Goal: Check status: Check status

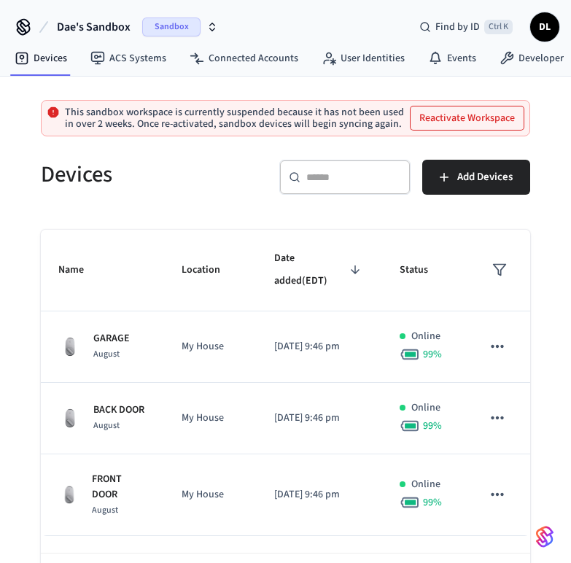
click at [167, 34] on span "Sandbox" at bounding box center [171, 27] width 58 height 19
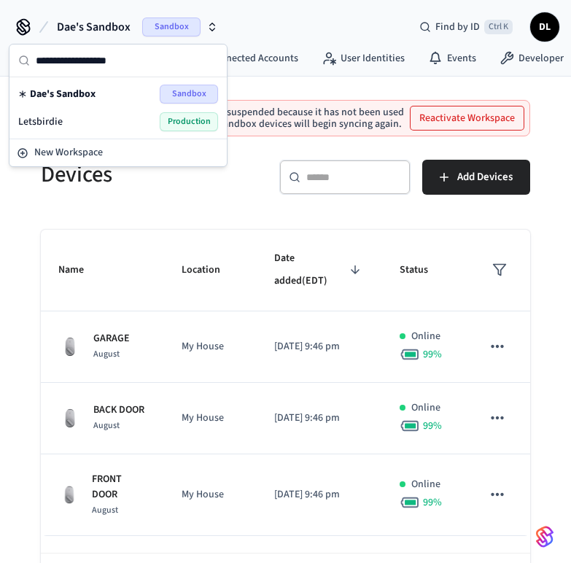
click at [183, 117] on span "Production" at bounding box center [189, 121] width 58 height 19
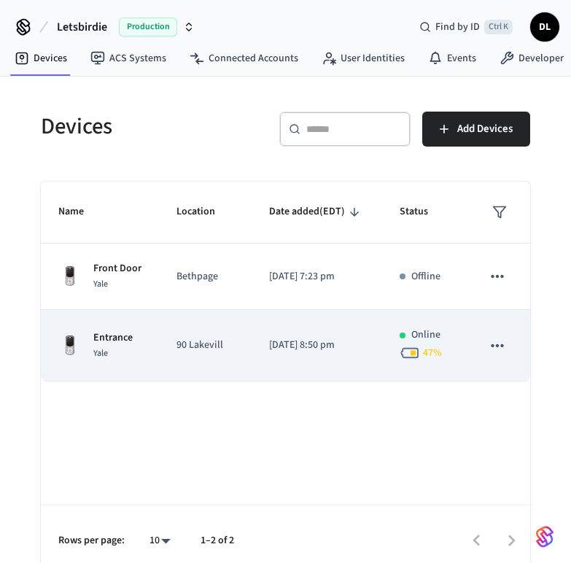
click at [242, 335] on td "90 Lakevill" at bounding box center [205, 345] width 93 height 71
click at [241, 333] on td "90 Lakevill" at bounding box center [205, 345] width 93 height 71
click at [347, 354] on td "[DATE] 8:50 pm" at bounding box center [317, 345] width 130 height 71
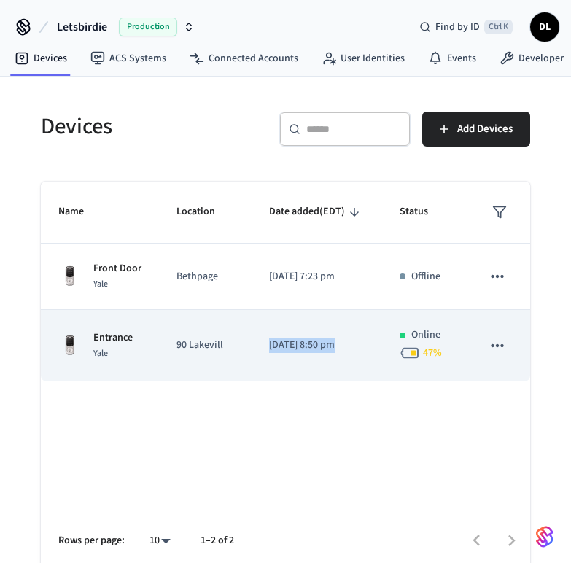
click at [347, 354] on td "[DATE] 8:50 pm" at bounding box center [317, 345] width 130 height 71
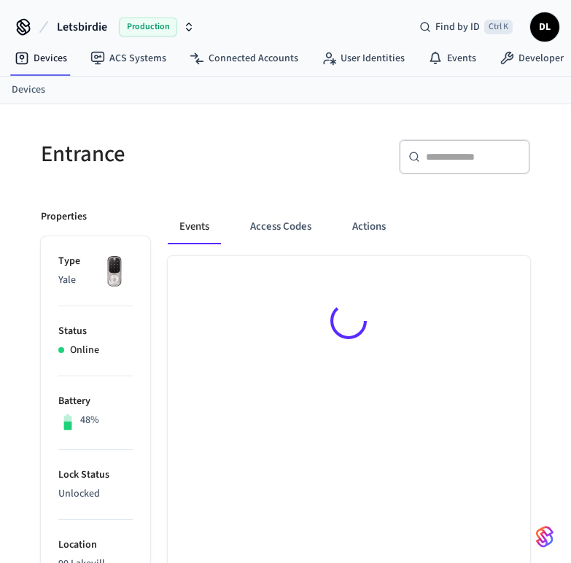
click at [95, 345] on p "Online" at bounding box center [84, 350] width 29 height 15
click at [97, 343] on p "Online" at bounding box center [84, 350] width 29 height 15
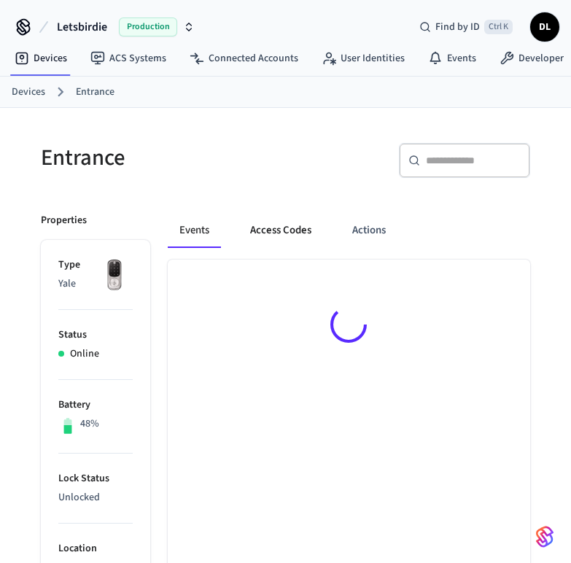
click at [270, 228] on button "Access Codes" at bounding box center [280, 230] width 85 height 35
